Goal: Find specific page/section: Find specific page/section

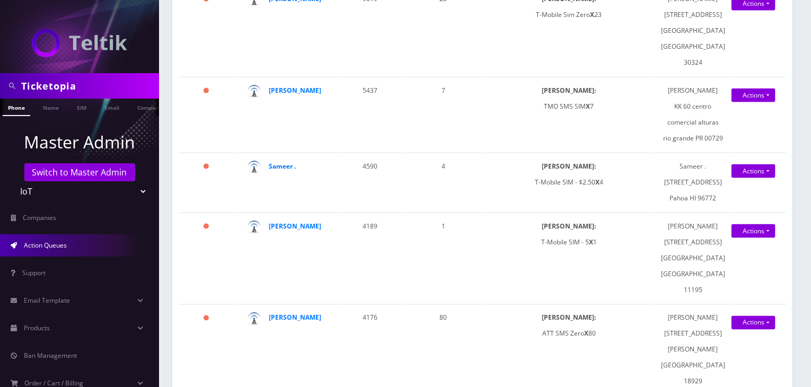
scroll to position [530, 0]
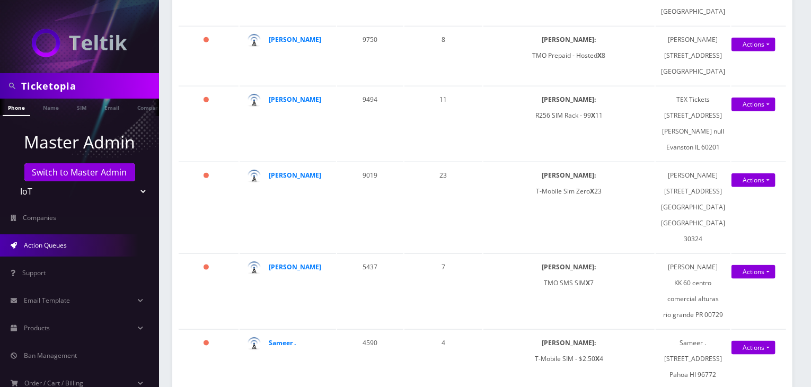
drag, startPoint x: 102, startPoint y: 85, endPoint x: 0, endPoint y: 85, distance: 101.7
click at [0, 85] on div "Ticketopia" at bounding box center [79, 85] width 159 height 25
type input "jt tickets"
click at [24, 119] on ul "Master Admin Switch to Master Admin Teltik Production My Link Mobile VennMobile…" at bounding box center [79, 289] width 159 height 347
click at [132, 108] on link "Company" at bounding box center [150, 107] width 36 height 17
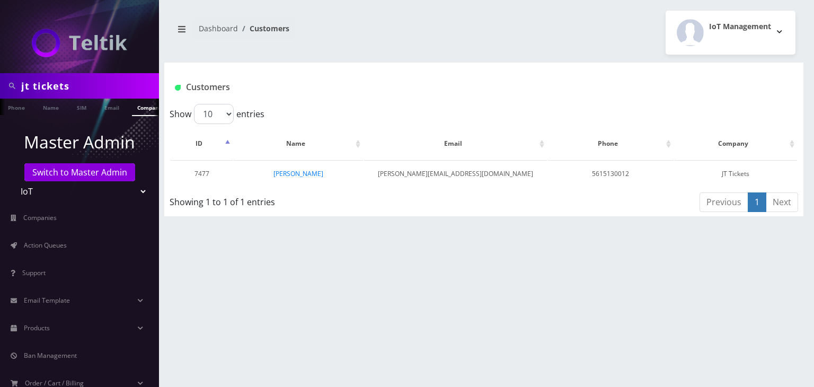
click at [311, 170] on link "[PERSON_NAME]" at bounding box center [298, 173] width 50 height 9
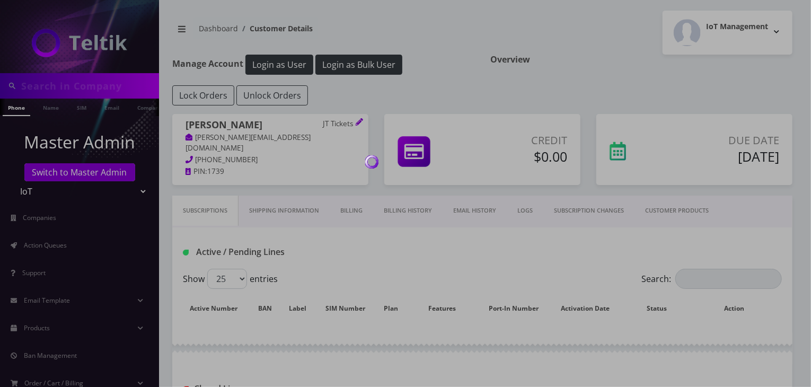
type input "jt tickets"
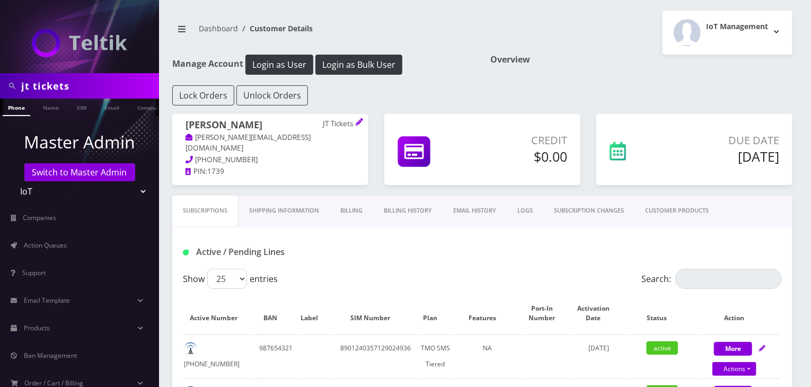
click at [662, 210] on link "CUSTOMER PRODUCTS" at bounding box center [676, 211] width 85 height 30
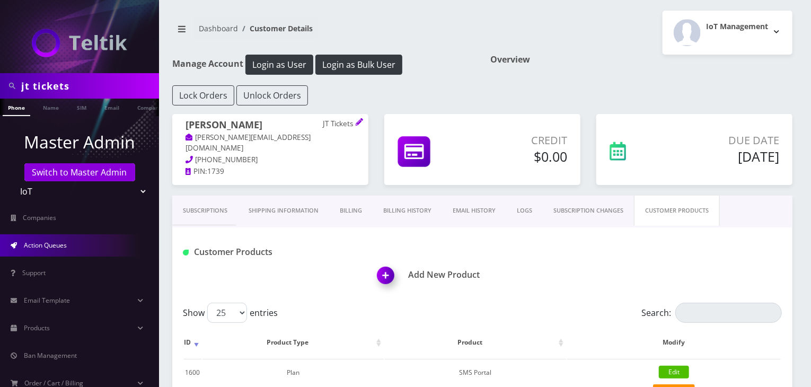
click at [57, 247] on span "Action Queues" at bounding box center [45, 245] width 43 height 9
